Goal: Find contact information: Find contact information

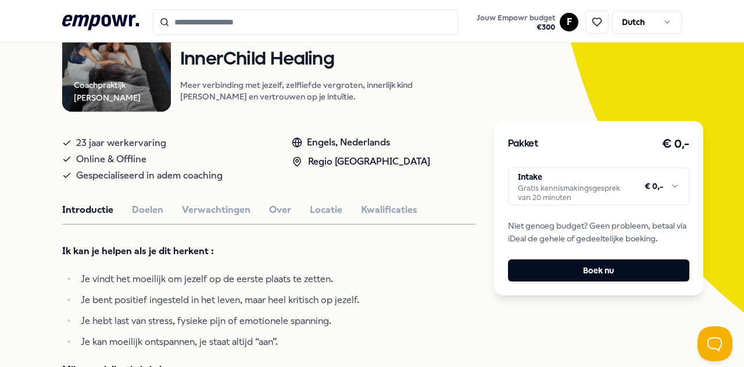
scroll to position [232, 0]
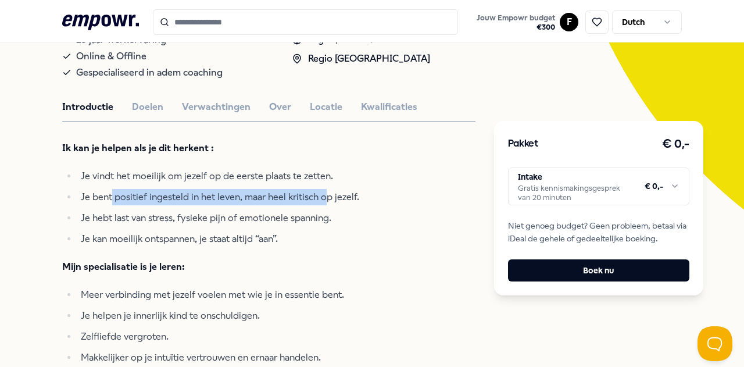
drag, startPoint x: 113, startPoint y: 204, endPoint x: 359, endPoint y: 205, distance: 246.3
click at [326, 202] on span "Je bent positief ingesteld in het leven, maar heel kritisch op jezelf." at bounding box center [220, 196] width 278 height 11
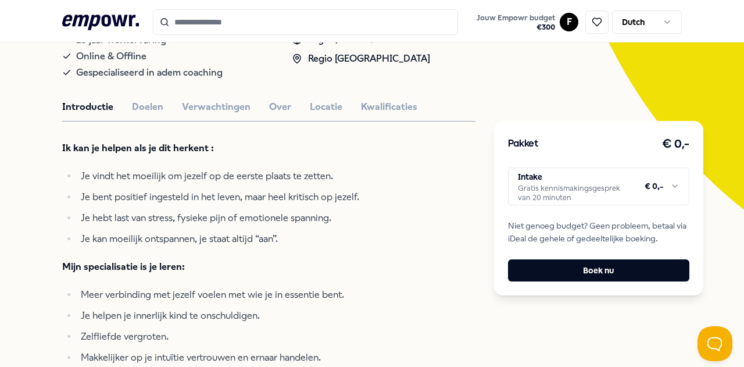
click at [359, 205] on li "Je bent positief ingesteld in het leven, maar heel kritisch op jezelf." at bounding box center [258, 197] width 362 height 16
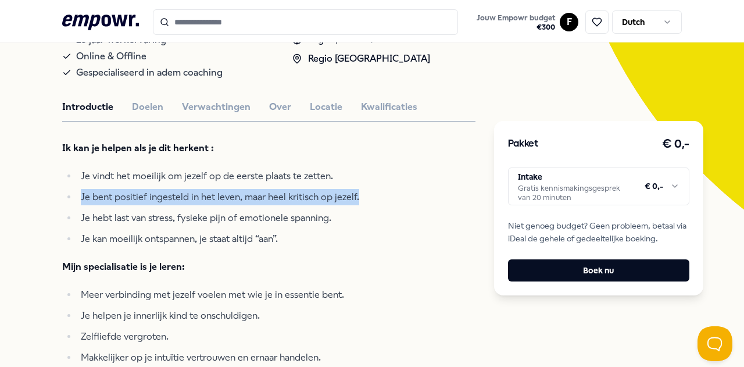
drag, startPoint x: 340, startPoint y: 205, endPoint x: 44, endPoint y: 202, distance: 296.3
drag, startPoint x: 189, startPoint y: 207, endPoint x: 124, endPoint y: 217, distance: 65.1
click at [188, 202] on span "Je bent positief ingesteld in het leven, maar heel kritisch op jezelf." at bounding box center [220, 196] width 278 height 11
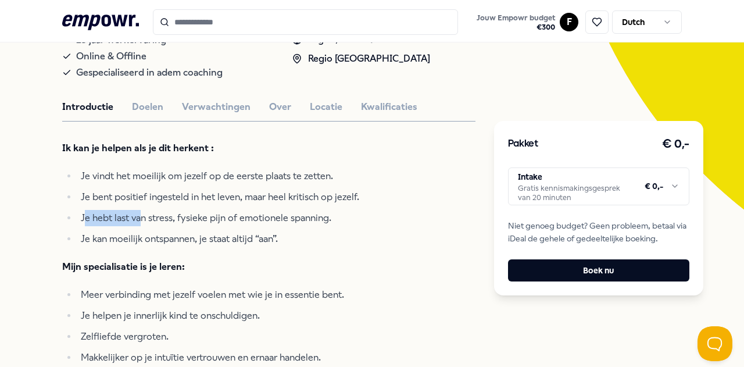
drag, startPoint x: 85, startPoint y: 224, endPoint x: 335, endPoint y: 224, distance: 249.8
click at [271, 223] on span "Je hebt last van stress, fysieke pijn of emotionele spanning." at bounding box center [206, 217] width 250 height 11
drag, startPoint x: 335, startPoint y: 224, endPoint x: 342, endPoint y: 224, distance: 7.0
click at [339, 224] on li "Je hebt last van stress, fysieke pijn of emotionele spanning." at bounding box center [258, 218] width 362 height 16
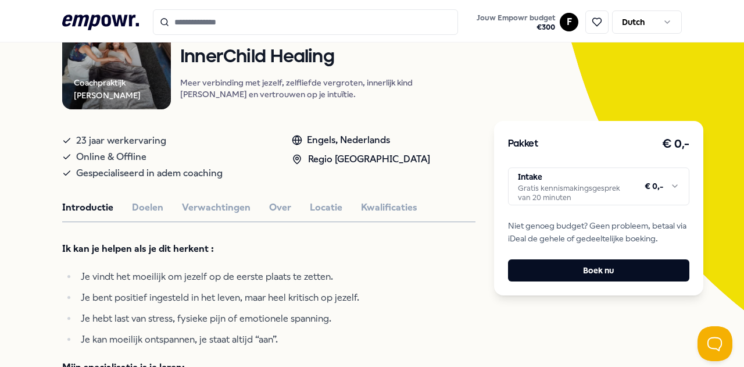
scroll to position [58, 0]
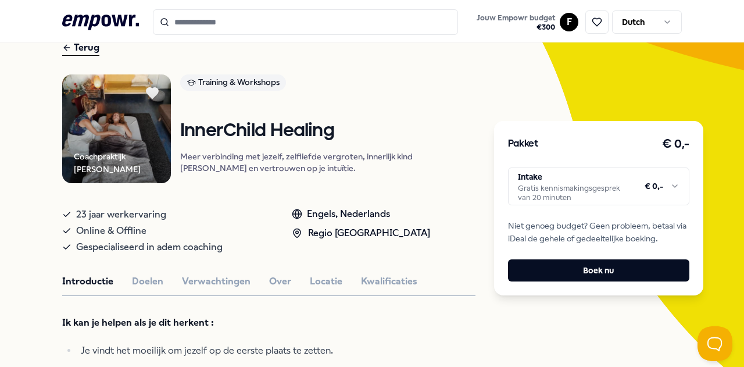
click at [323, 286] on button "Locatie" at bounding box center [326, 281] width 33 height 15
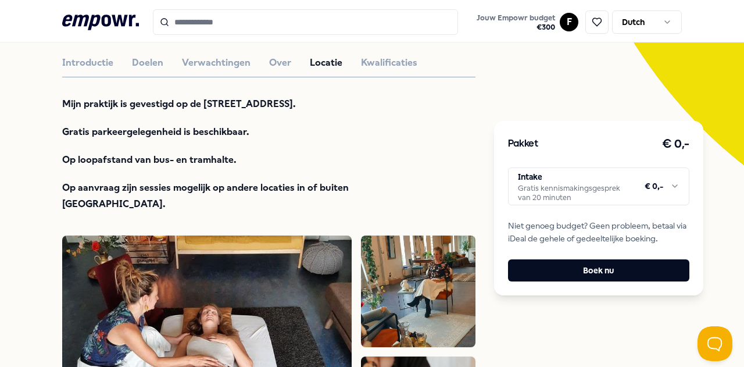
scroll to position [290, 0]
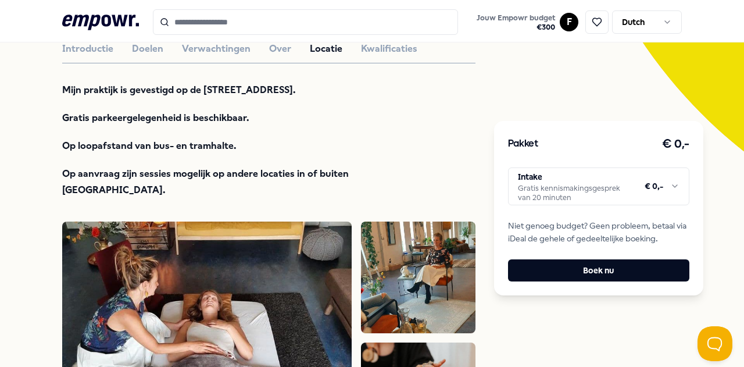
drag, startPoint x: 121, startPoint y: 99, endPoint x: 321, endPoint y: 99, distance: 199.8
click at [296, 95] on strong "Mijn praktijk is gevestigd op de [STREET_ADDRESS]." at bounding box center [179, 89] width 234 height 11
click at [401, 112] on div "Mijn praktijk is gevestigd op de [STREET_ADDRESS]. Gratis parkeergelegenheid is…" at bounding box center [251, 140] width 378 height 116
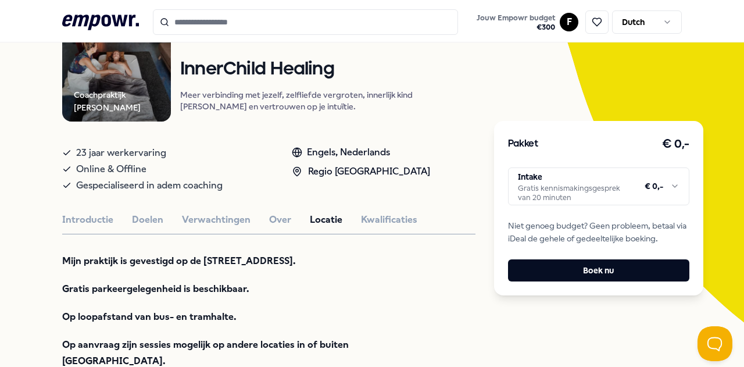
scroll to position [116, 0]
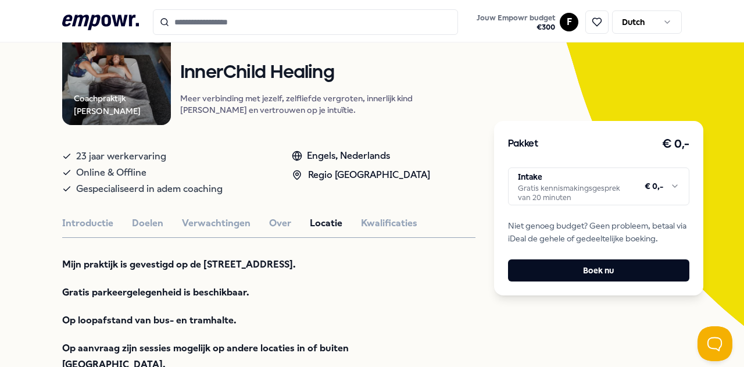
click at [681, 188] on html ".empowr-logo_svg__cls-1{fill:#03032f} Jouw Empowr budget € 300 F Dutch Alle cat…" at bounding box center [372, 183] width 744 height 367
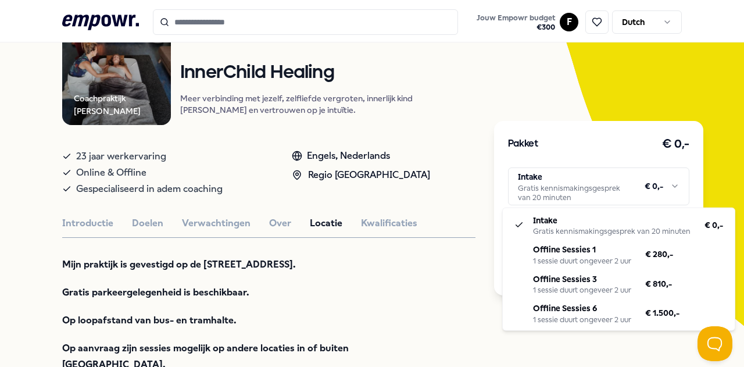
click at [428, 255] on html ".empowr-logo_svg__cls-1{fill:#03032f} Jouw Empowr budget € 300 F Dutch Alle cat…" at bounding box center [372, 183] width 744 height 367
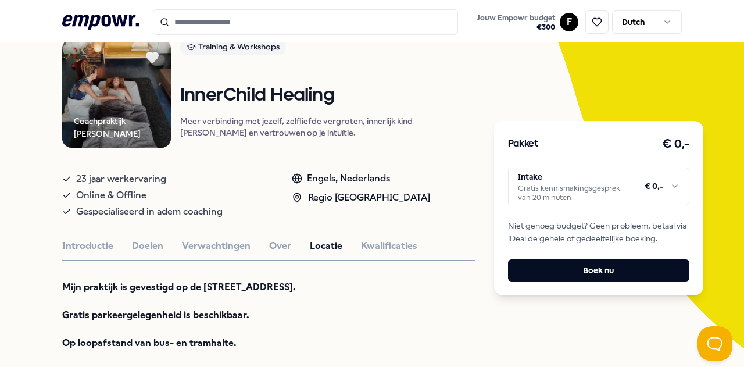
scroll to position [0, 0]
